Goal: Information Seeking & Learning: Learn about a topic

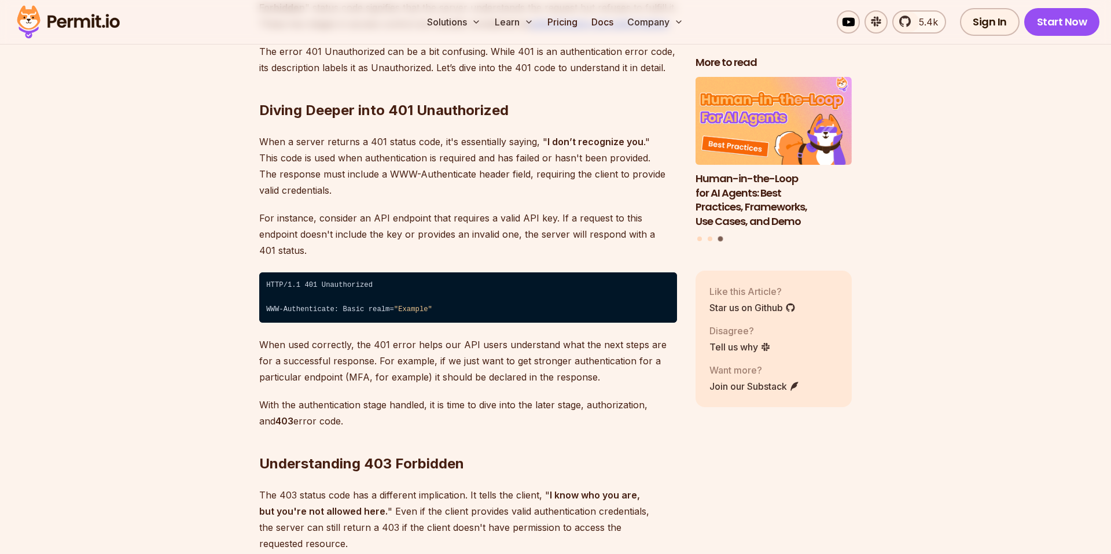
scroll to position [1741, 0]
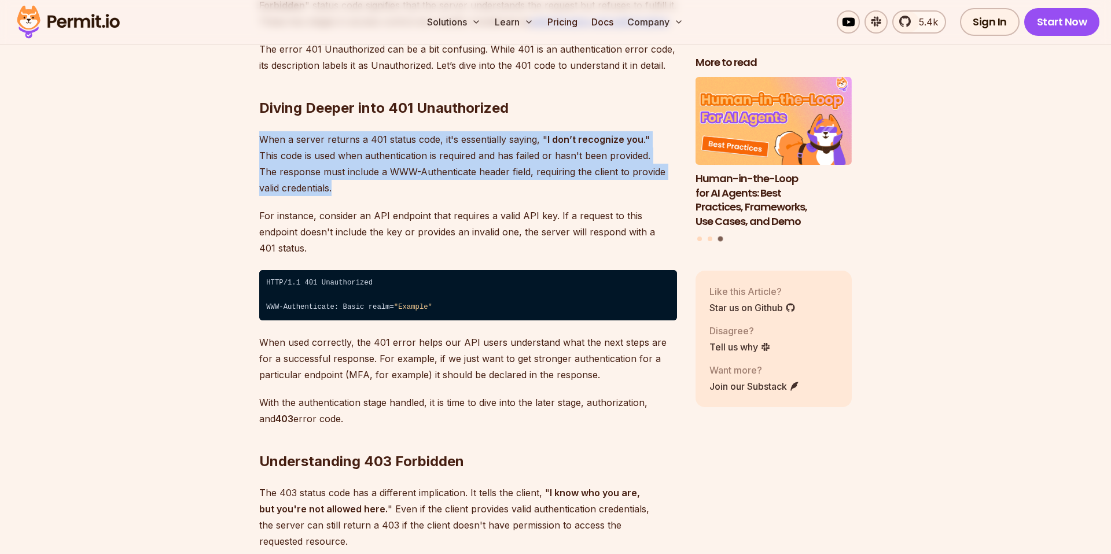
drag, startPoint x: 261, startPoint y: 138, endPoint x: 359, endPoint y: 182, distance: 108.0
click at [359, 182] on p "When a server returns a 401 status code, it's essentially saying, " I don’t rec…" at bounding box center [468, 163] width 418 height 65
drag, startPoint x: 359, startPoint y: 182, endPoint x: 255, endPoint y: 133, distance: 115.7
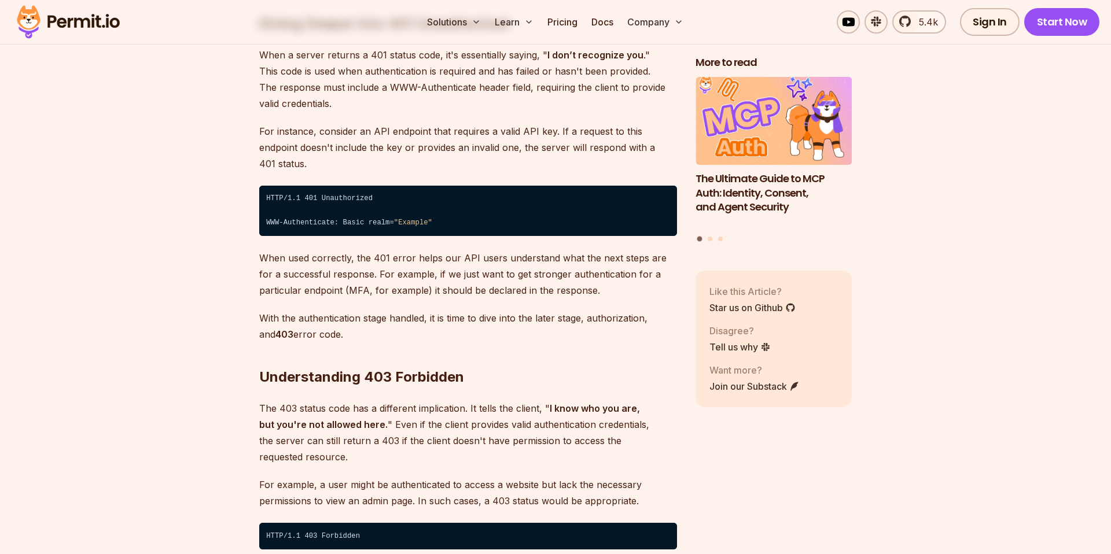
scroll to position [1826, 0]
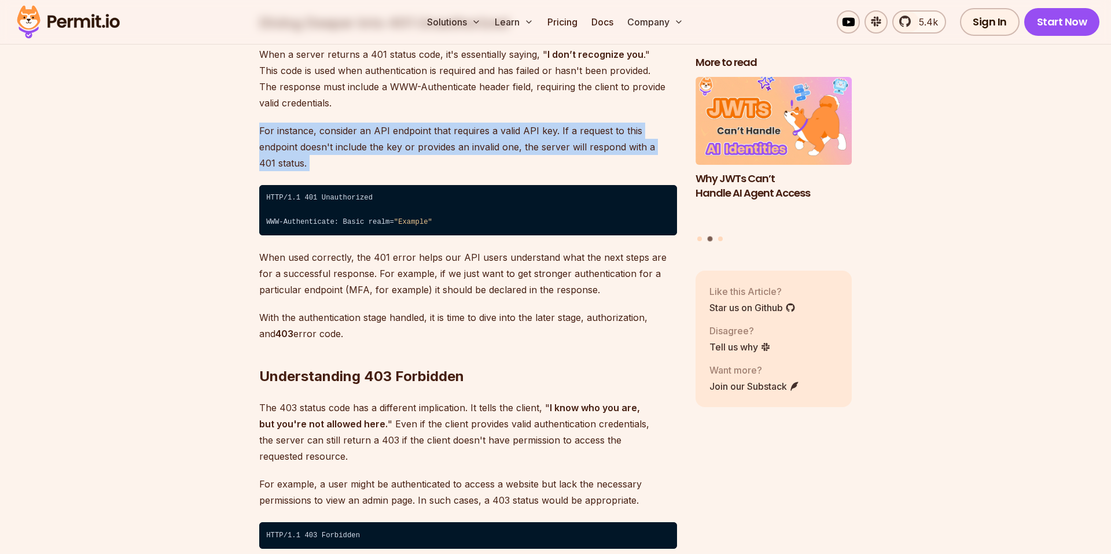
drag, startPoint x: 244, startPoint y: 126, endPoint x: 568, endPoint y: 155, distance: 325.4
drag, startPoint x: 661, startPoint y: 146, endPoint x: 248, endPoint y: 137, distance: 413.8
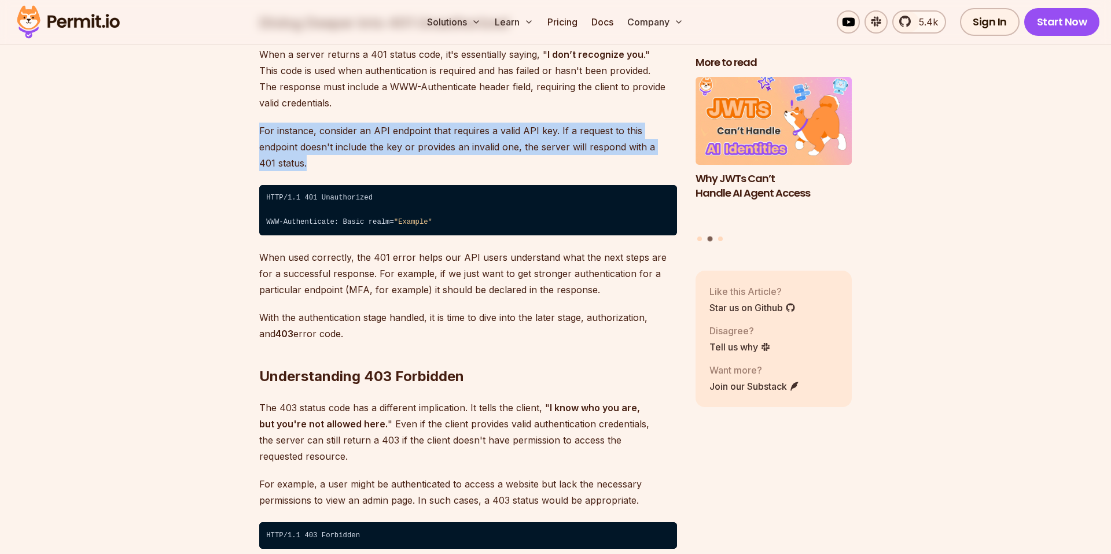
drag, startPoint x: 248, startPoint y: 134, endPoint x: 651, endPoint y: 152, distance: 403.7
click at [651, 152] on p "For instance, consider an API endpoint that requires a valid API key. If a requ…" at bounding box center [468, 147] width 418 height 49
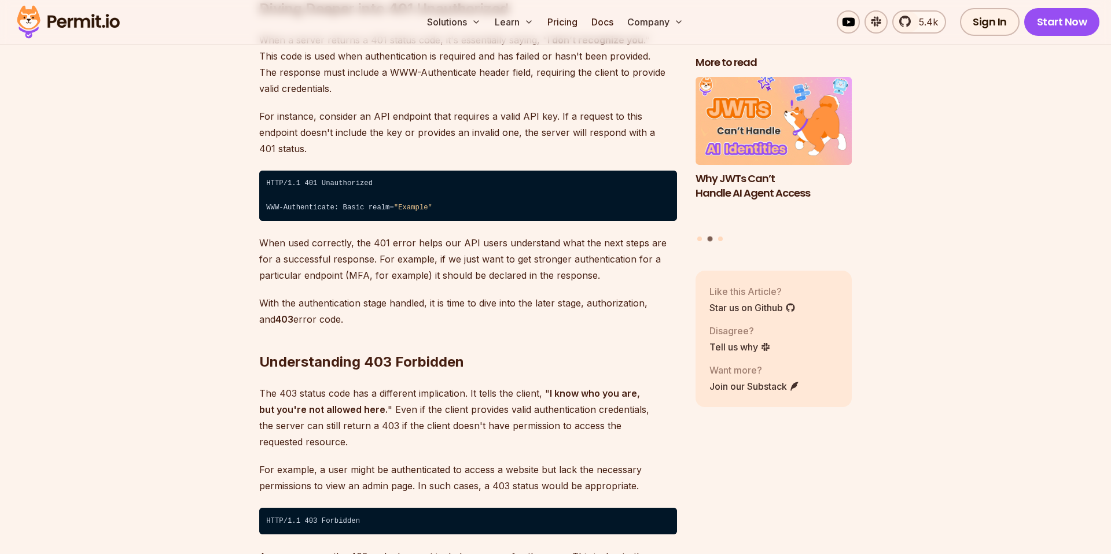
scroll to position [1845, 0]
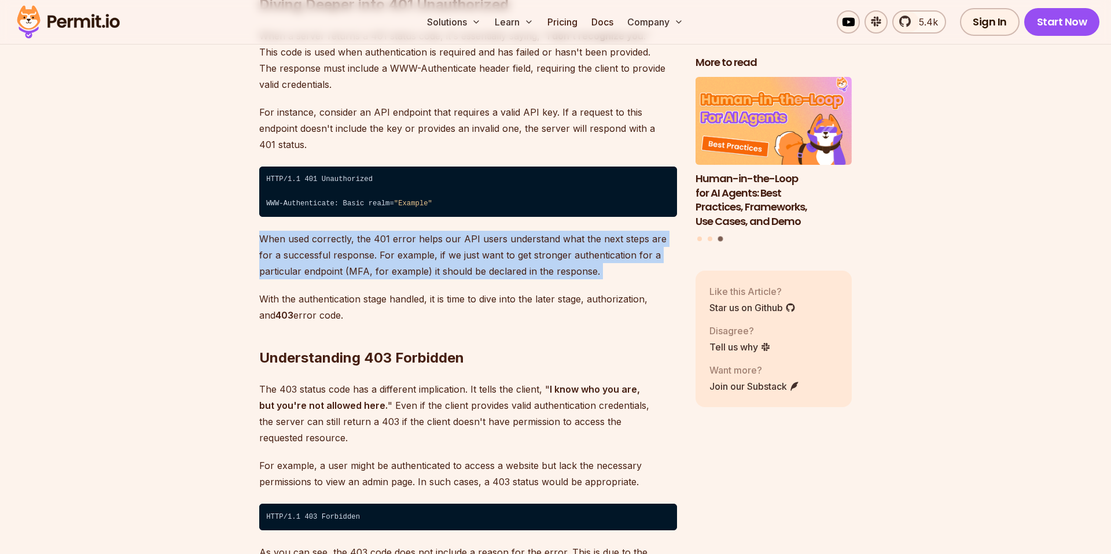
drag, startPoint x: 252, startPoint y: 216, endPoint x: 615, endPoint y: 268, distance: 367.0
drag, startPoint x: 615, startPoint y: 260, endPoint x: 248, endPoint y: 225, distance: 369.2
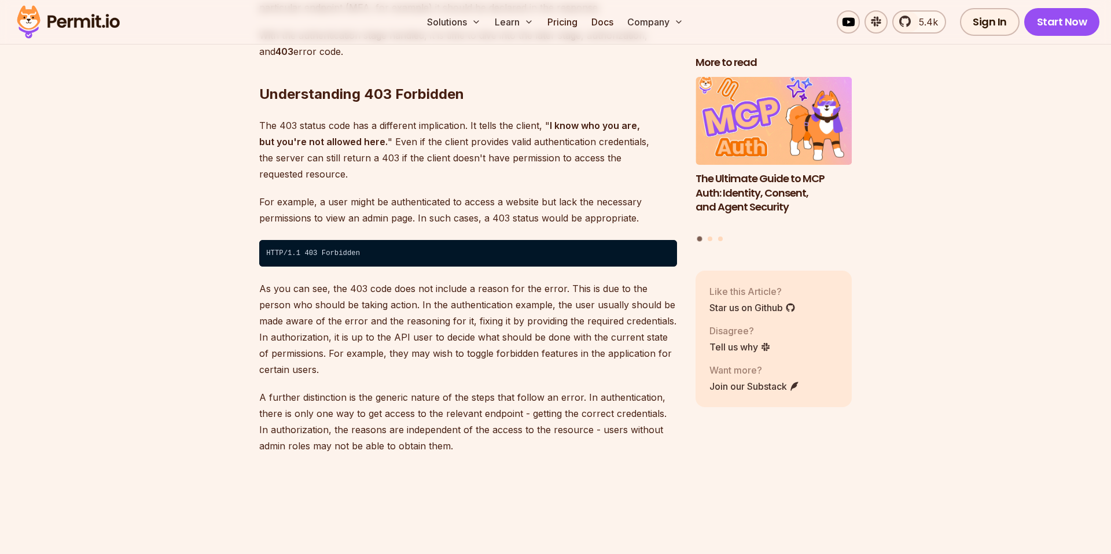
scroll to position [2109, 0]
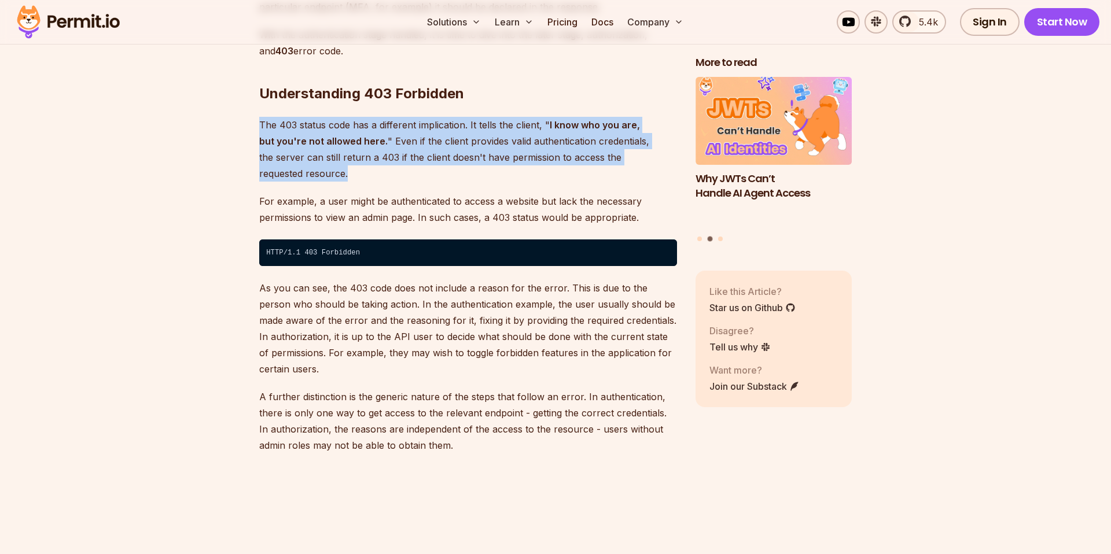
drag, startPoint x: 253, startPoint y: 111, endPoint x: 670, endPoint y: 144, distance: 418.5
click at [670, 144] on p "The 403 status code has a different implication. It tells the client, " I know …" at bounding box center [468, 149] width 418 height 65
